Goal: Transaction & Acquisition: Obtain resource

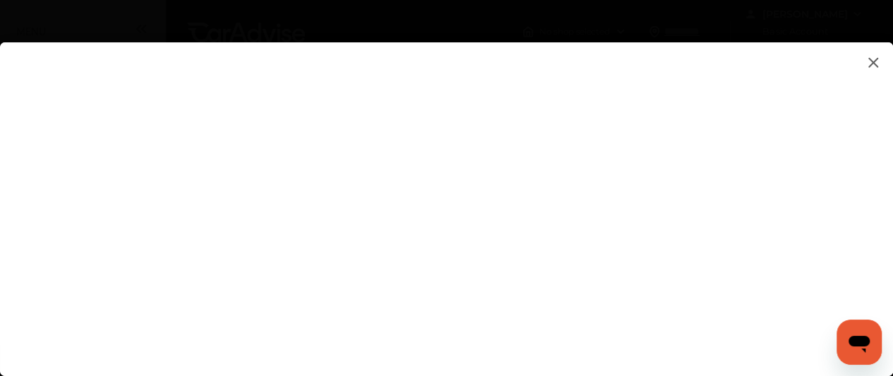
click at [795, 191] on flutter-view at bounding box center [446, 195] width 893 height 306
click at [702, 230] on flutter-view at bounding box center [446, 195] width 893 height 306
click at [704, 229] on flutter-view at bounding box center [446, 195] width 893 height 306
click at [796, 222] on flutter-view at bounding box center [446, 195] width 893 height 306
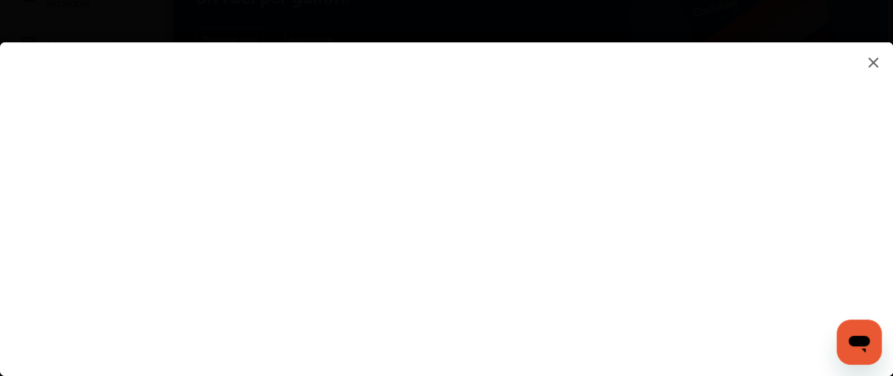
scroll to position [141, 0]
click at [592, 210] on flutter-view at bounding box center [446, 195] width 893 height 306
click at [529, 266] on flutter-view at bounding box center [446, 195] width 893 height 306
drag, startPoint x: 531, startPoint y: 264, endPoint x: 560, endPoint y: 291, distance: 40.0
click at [560, 291] on flutter-view at bounding box center [446, 195] width 893 height 306
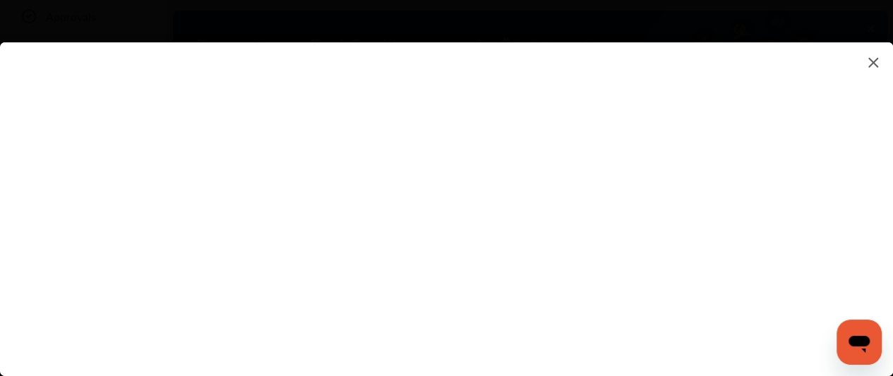
type textarea "**********"
type input "**********"
click at [587, 179] on flutter-view "**********" at bounding box center [446, 195] width 893 height 306
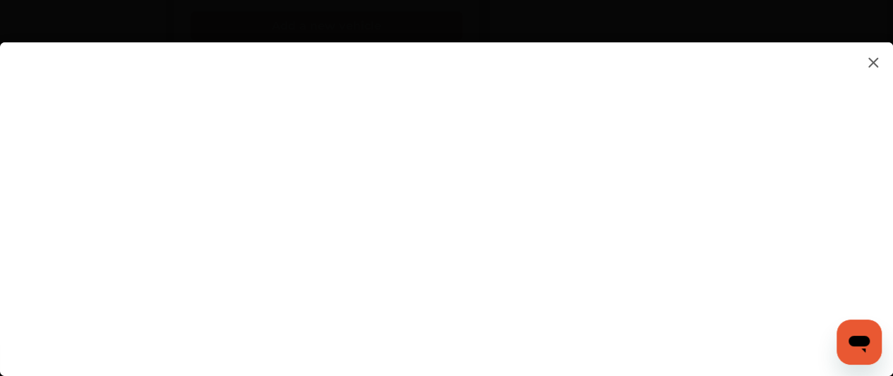
click at [553, 232] on flutter-view at bounding box center [446, 195] width 893 height 306
click at [551, 157] on flutter-view at bounding box center [446, 195] width 893 height 306
click at [511, 153] on flutter-view at bounding box center [446, 195] width 893 height 306
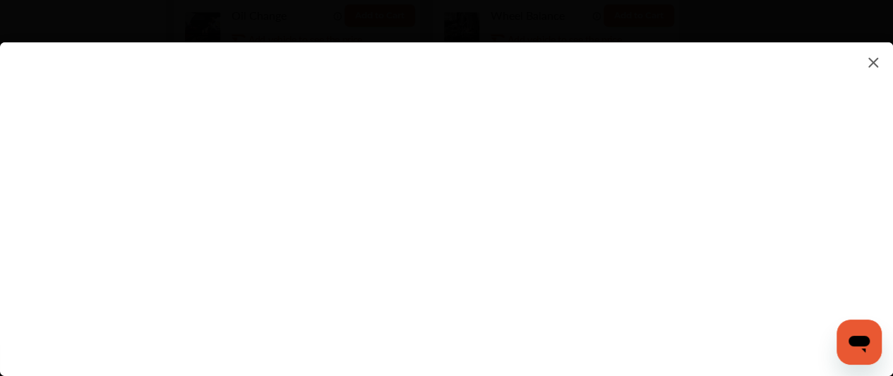
click at [588, 112] on flutter-view at bounding box center [446, 195] width 893 height 306
click at [433, 272] on flutter-view at bounding box center [446, 195] width 893 height 306
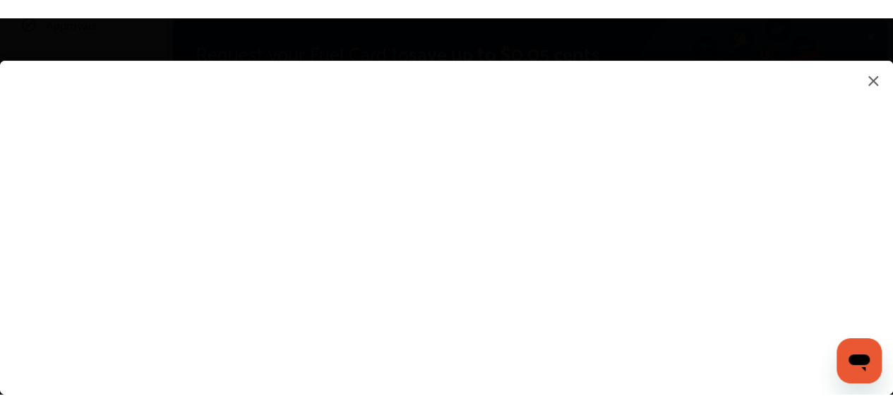
scroll to position [141, 0]
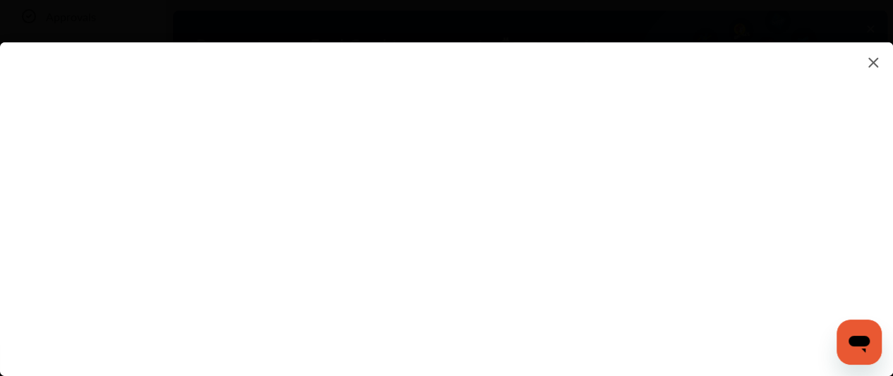
click at [875, 61] on img at bounding box center [873, 63] width 17 height 18
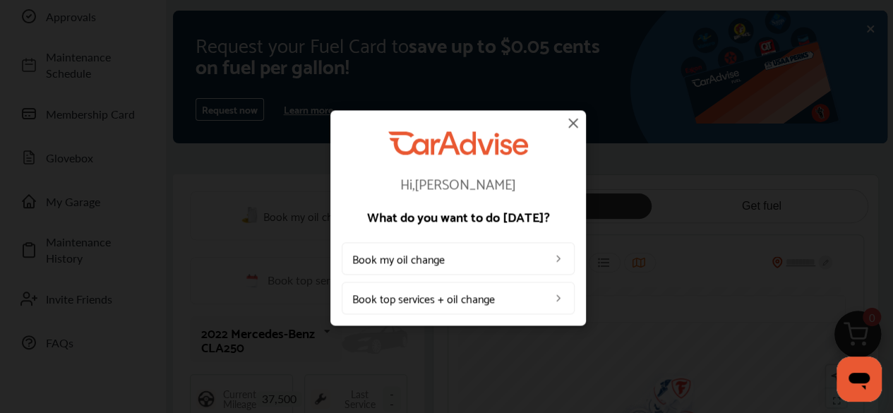
click at [572, 121] on img at bounding box center [573, 122] width 17 height 17
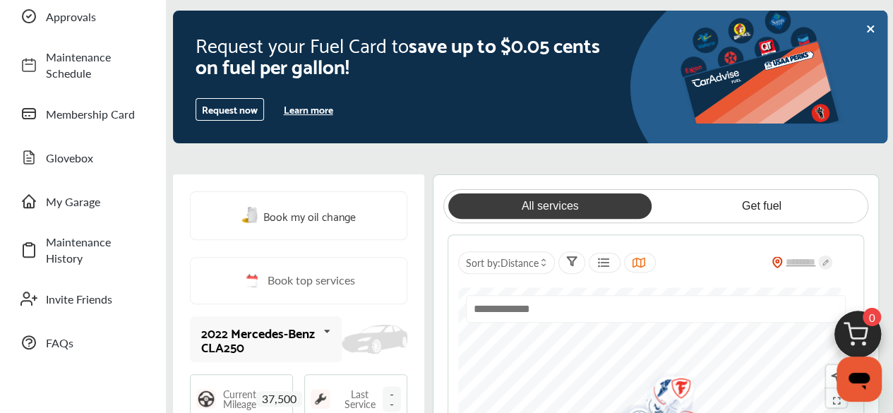
click at [572, 121] on div "Request your Fuel Card to save up to $0.05 cents on fuel per gallon! Request no…" at bounding box center [400, 77] width 455 height 133
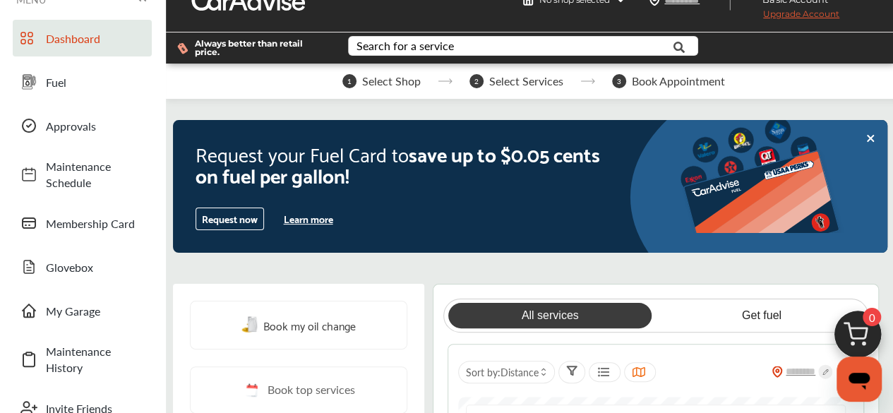
scroll to position [0, 0]
